Goal: Task Accomplishment & Management: Use online tool/utility

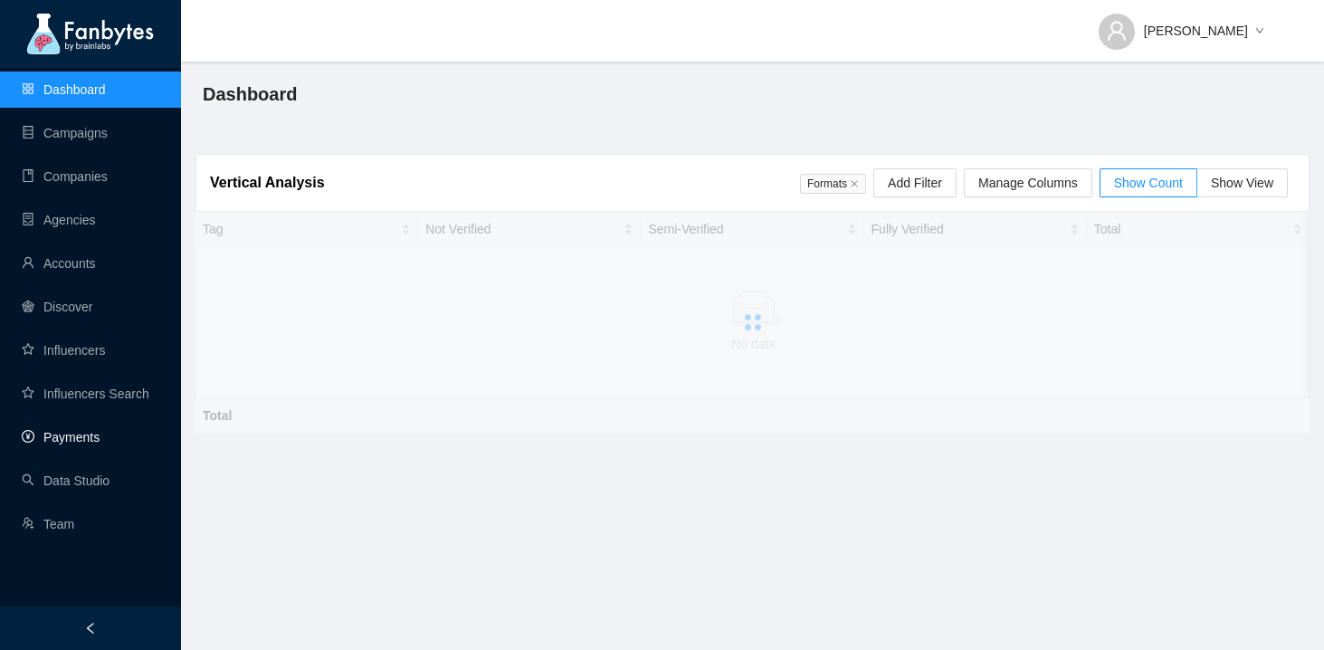
click at [98, 444] on link "Payments" at bounding box center [61, 437] width 78 height 14
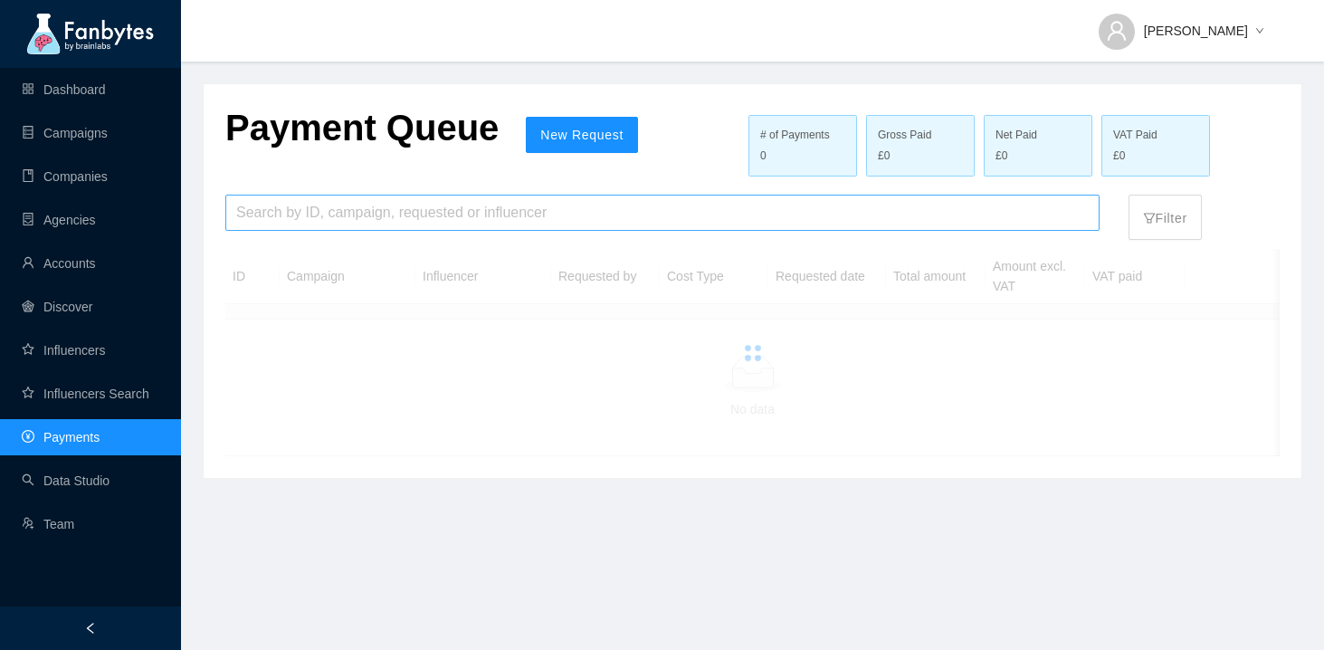
click at [453, 226] on input "search" at bounding box center [662, 212] width 852 height 34
type input "******"
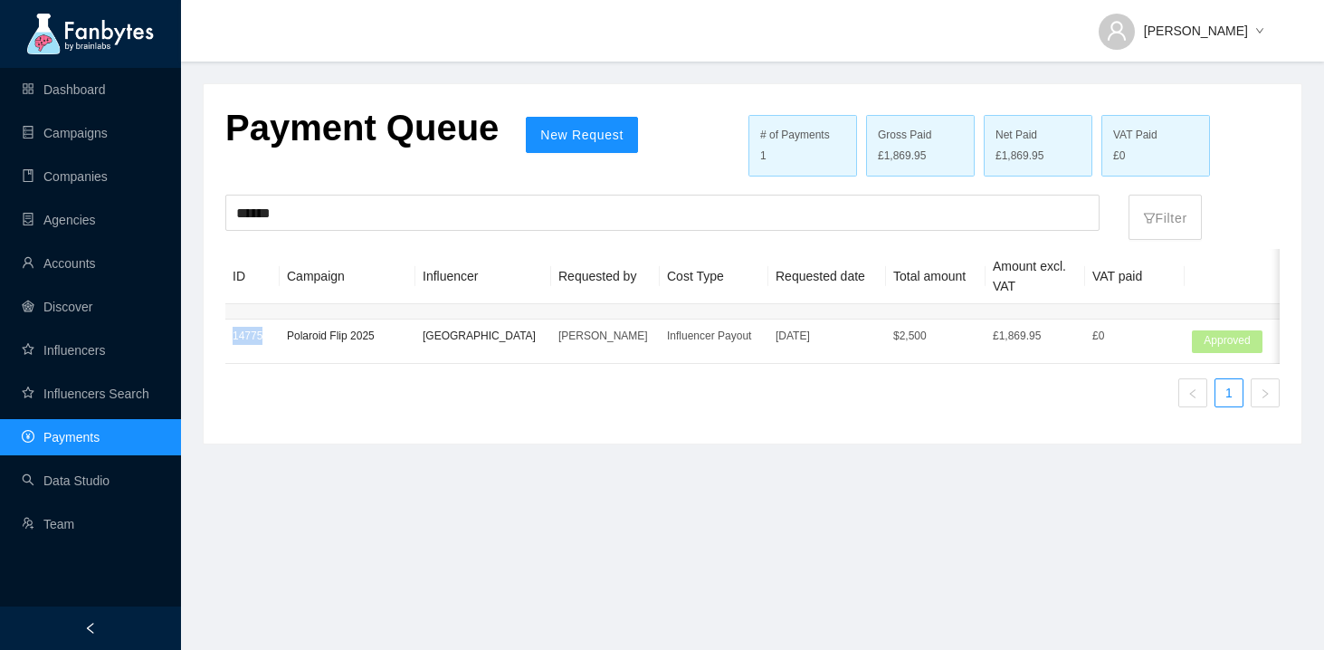
drag, startPoint x: 268, startPoint y: 335, endPoint x: 221, endPoint y: 336, distance: 47.1
click at [221, 336] on div "Payment Queue New Request # of Payments 1 Gross Paid £1,869.95 Net Paid £1,869.…" at bounding box center [753, 263] width 1098 height 359
copy table "14775"
